Goal: Check status: Check status

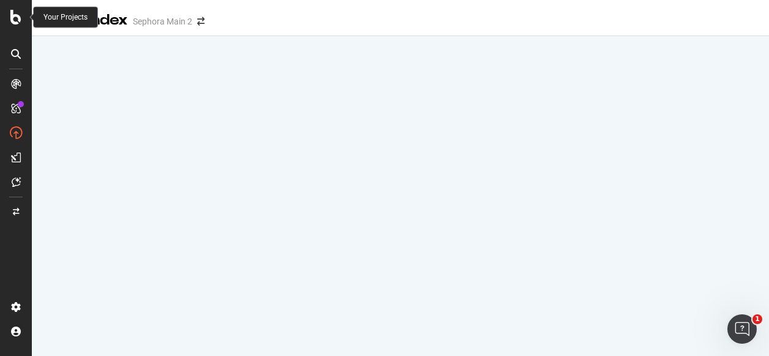
click at [19, 15] on icon at bounding box center [15, 17] width 11 height 15
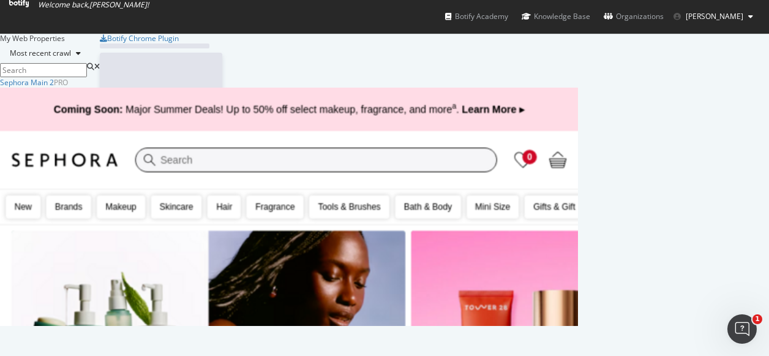
scroll to position [356, 769]
